Goal: Transaction & Acquisition: Book appointment/travel/reservation

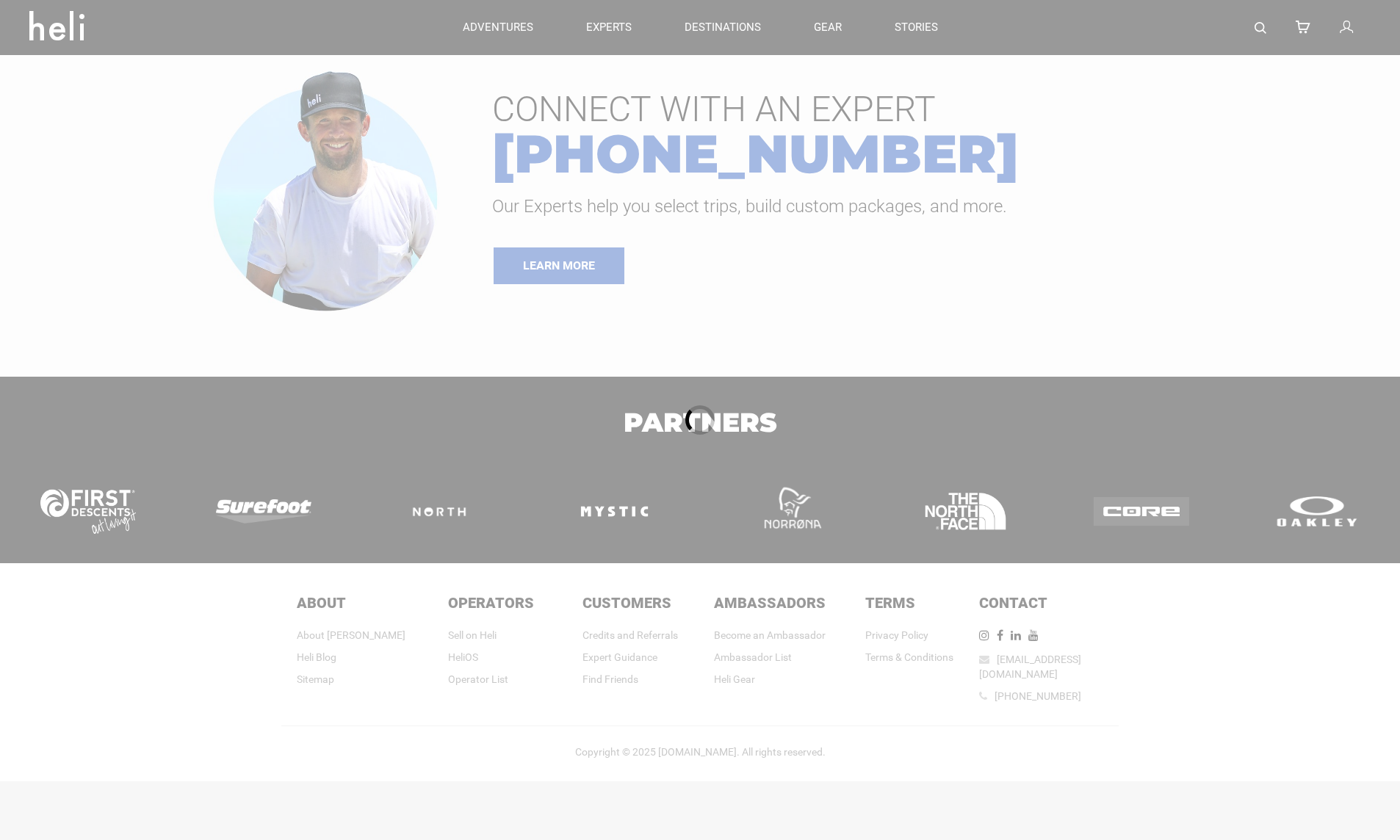
type input "Ski & Ride"
